Goal: Task Accomplishment & Management: Manage account settings

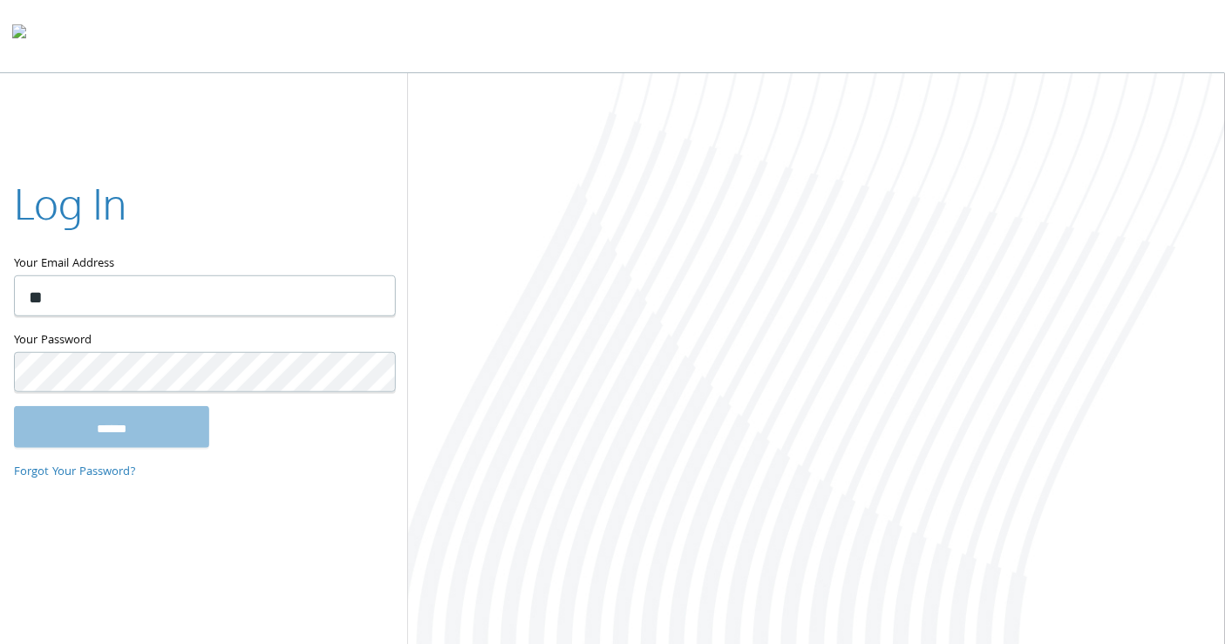
type input "*"
type input "**********"
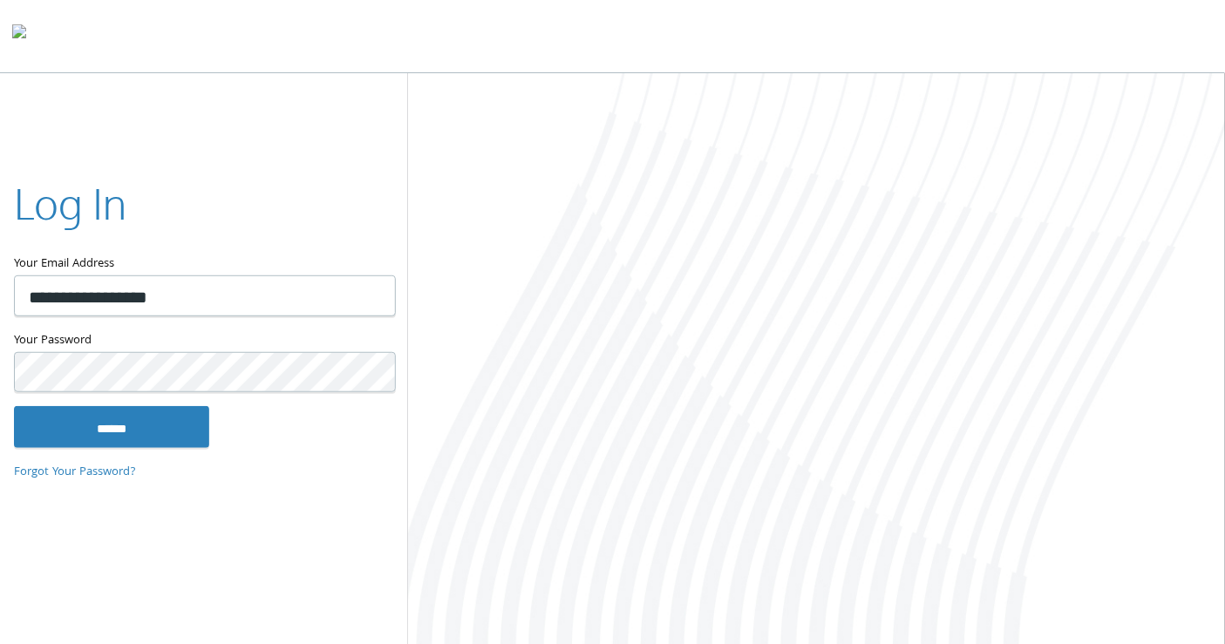
click at [14, 406] on input "******" at bounding box center [111, 427] width 195 height 42
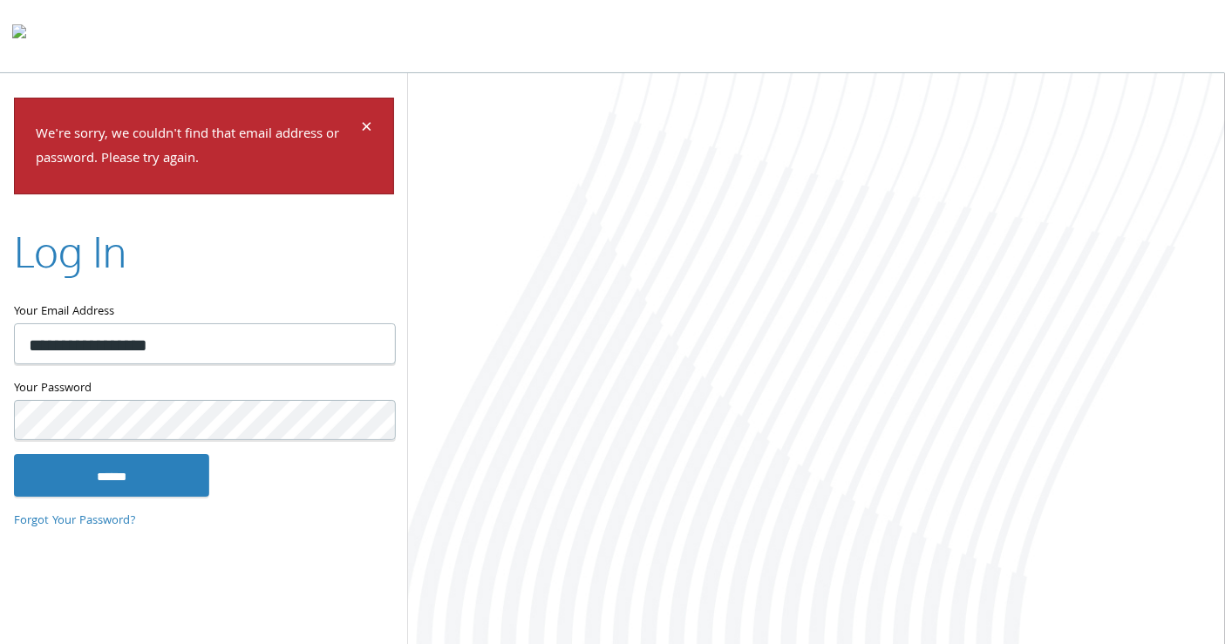
click at [14, 454] on input "******" at bounding box center [111, 475] width 195 height 42
